Goal: Task Accomplishment & Management: Manage account settings

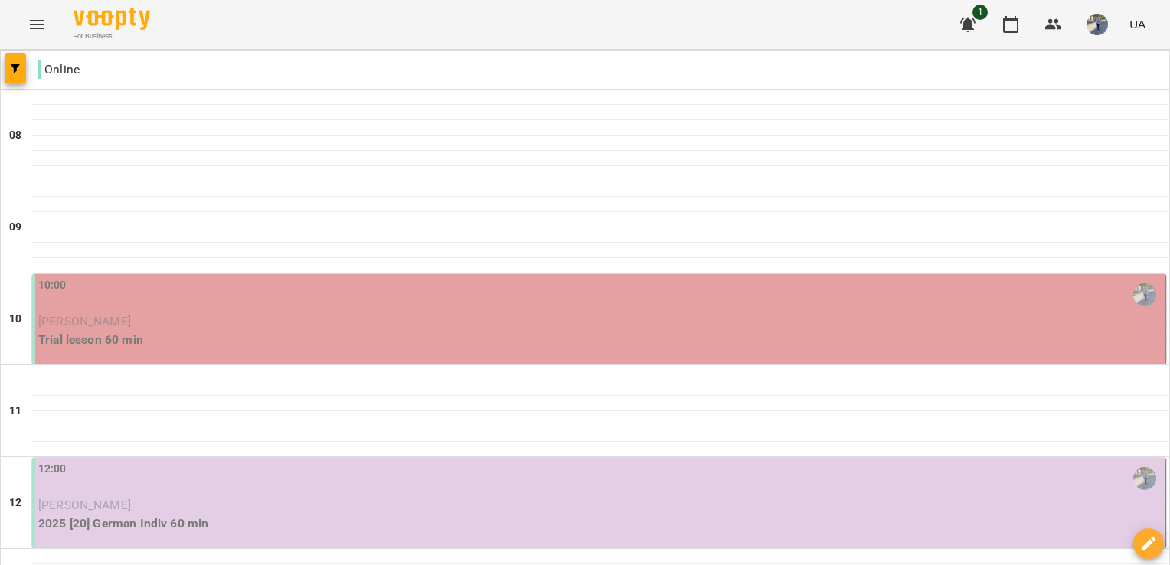
click at [511, 320] on p "[PERSON_NAME]" at bounding box center [600, 321] width 1124 height 18
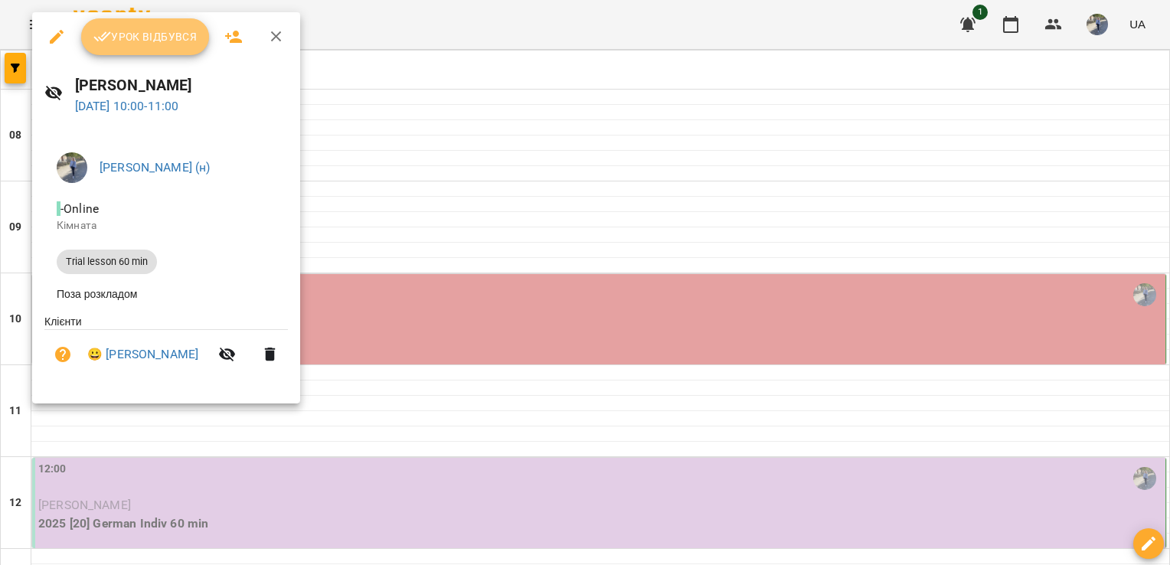
click at [173, 34] on span "Урок відбувся" at bounding box center [145, 37] width 104 height 18
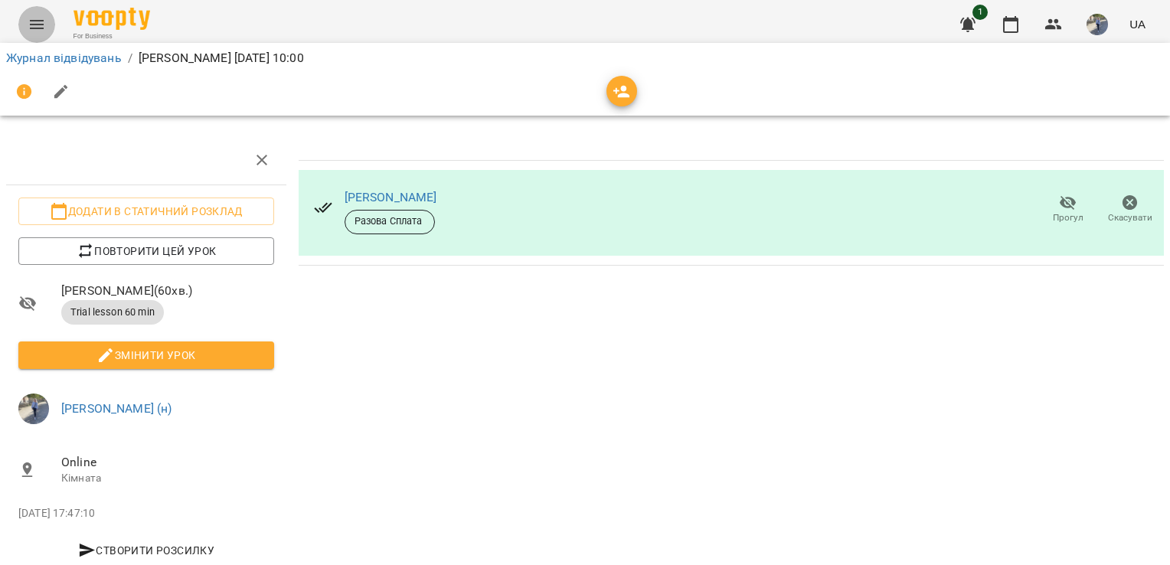
click at [46, 23] on button "Menu" at bounding box center [36, 24] width 37 height 37
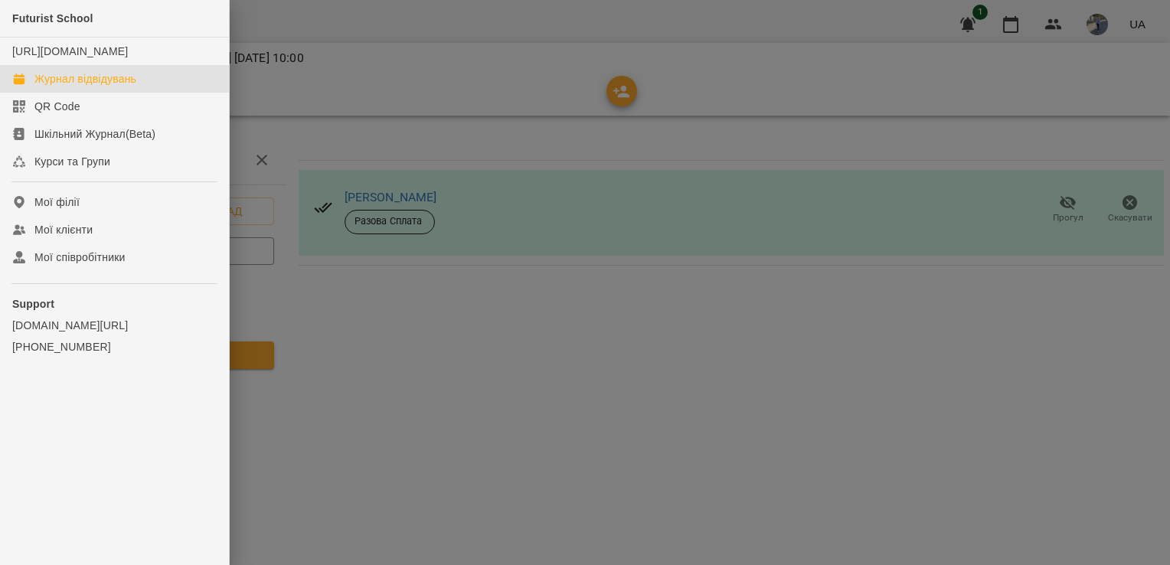
click at [120, 93] on link "Журнал відвідувань" at bounding box center [114, 79] width 229 height 28
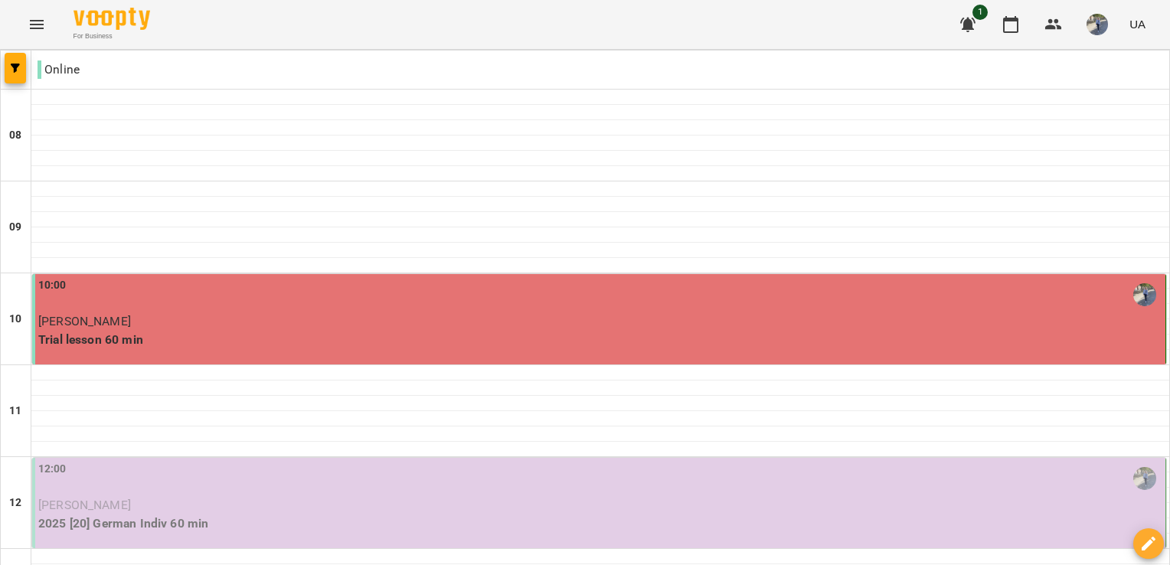
click at [131, 322] on span "[PERSON_NAME]" at bounding box center [84, 321] width 93 height 15
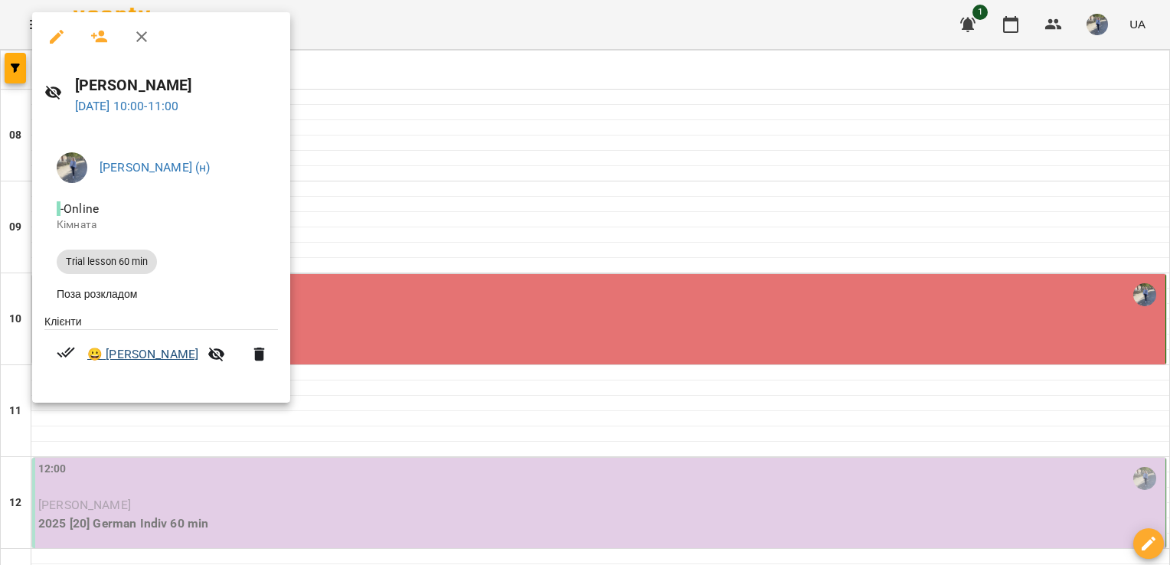
drag, startPoint x: 213, startPoint y: 361, endPoint x: 108, endPoint y: 365, distance: 104.9
click at [108, 364] on span "😀 [PERSON_NAME]" at bounding box center [142, 354] width 111 height 18
copy link "[PERSON_NAME]"
click at [459, 22] on div at bounding box center [585, 282] width 1170 height 565
